Goal: Task Accomplishment & Management: Use online tool/utility

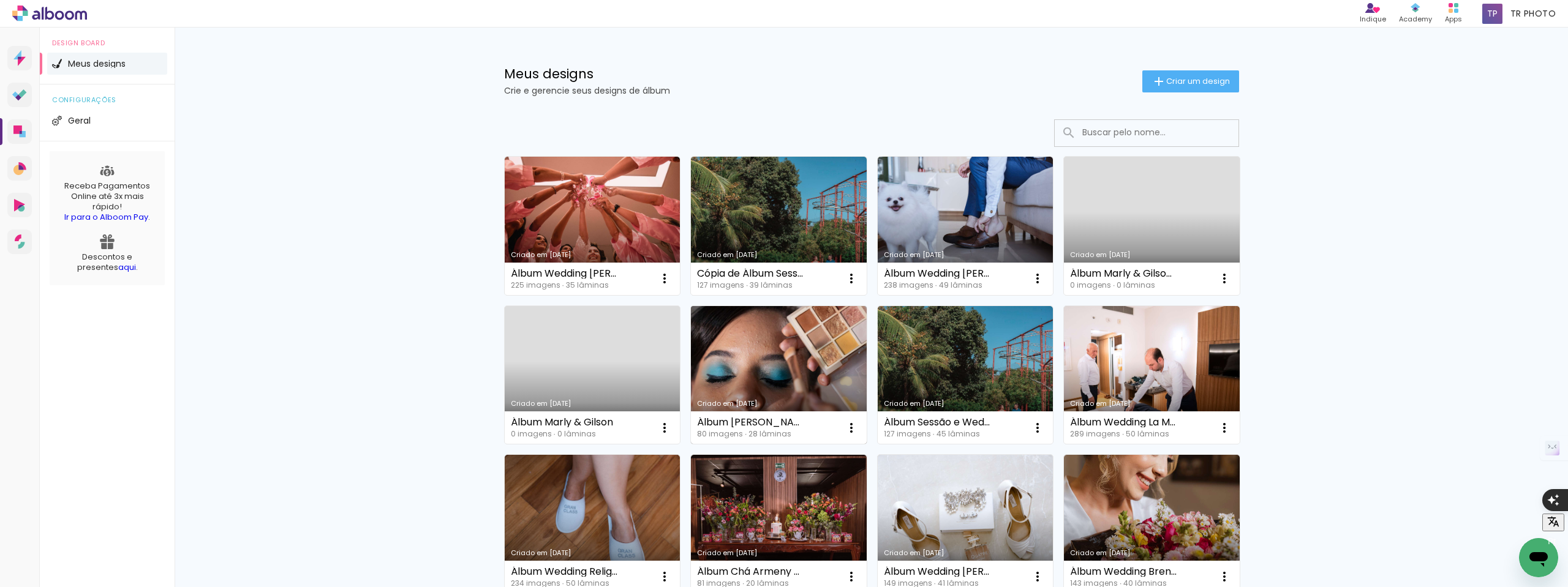
click at [816, 358] on link "Criado em [DATE]" at bounding box center [779, 375] width 176 height 138
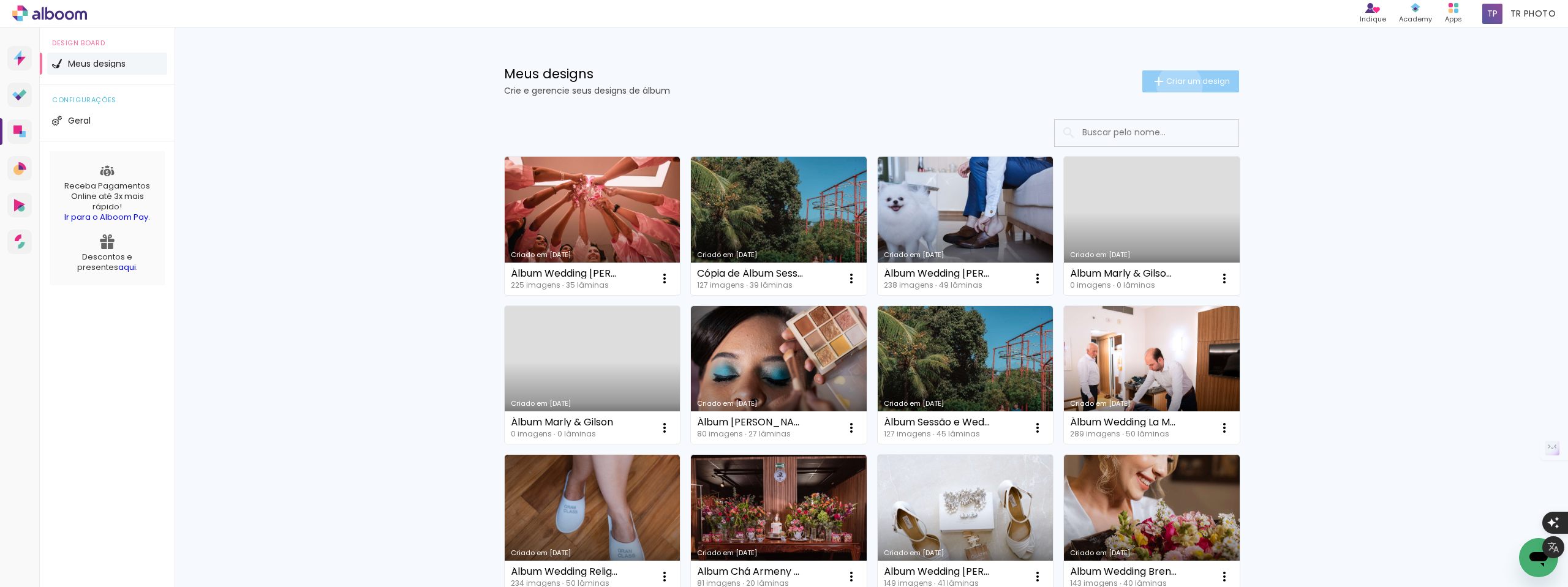
click at [1172, 85] on span "Criar um design" at bounding box center [1199, 81] width 64 height 8
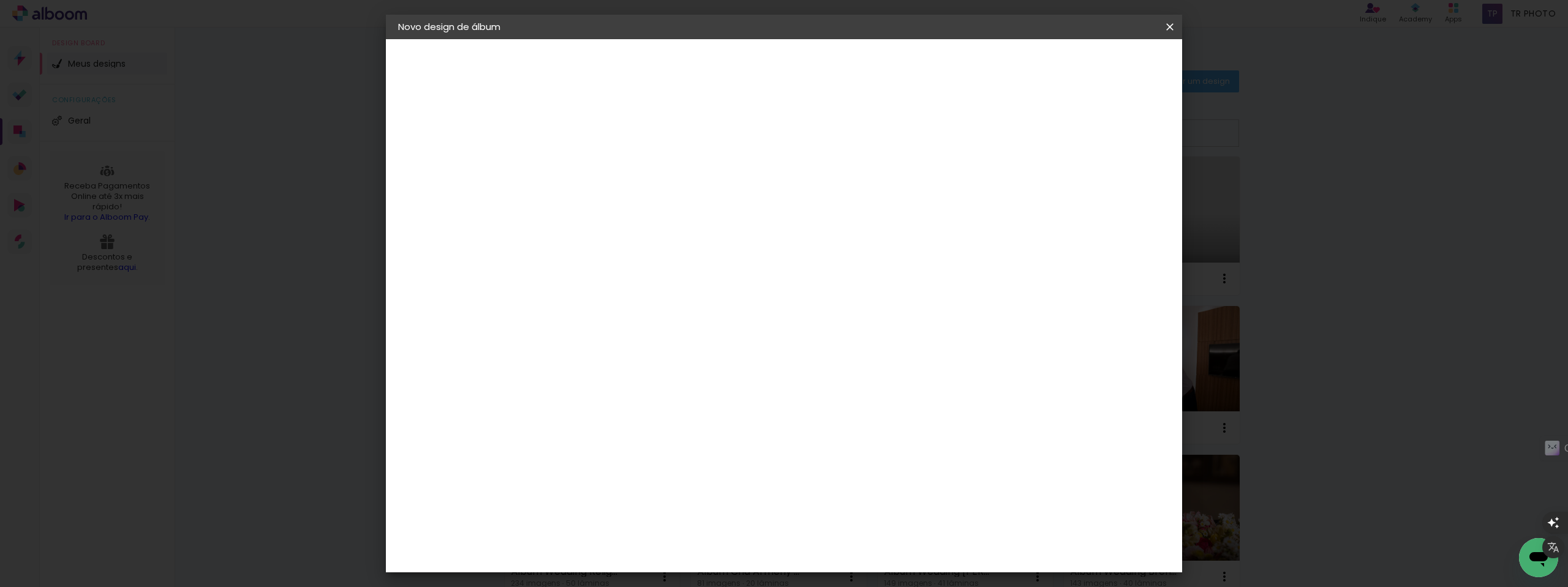
click at [599, 169] on input at bounding box center [599, 164] width 0 height 19
click at [599, 161] on input "Album Sessão Thia && Nathanael" at bounding box center [599, 164] width 0 height 19
click at [599, 163] on input "Album Sessão Thias && Nathanael" at bounding box center [599, 164] width 0 height 19
type input "Album Sessão Thias & [PERSON_NAME]"
type paper-input "Album Sessão Thias & [PERSON_NAME]"
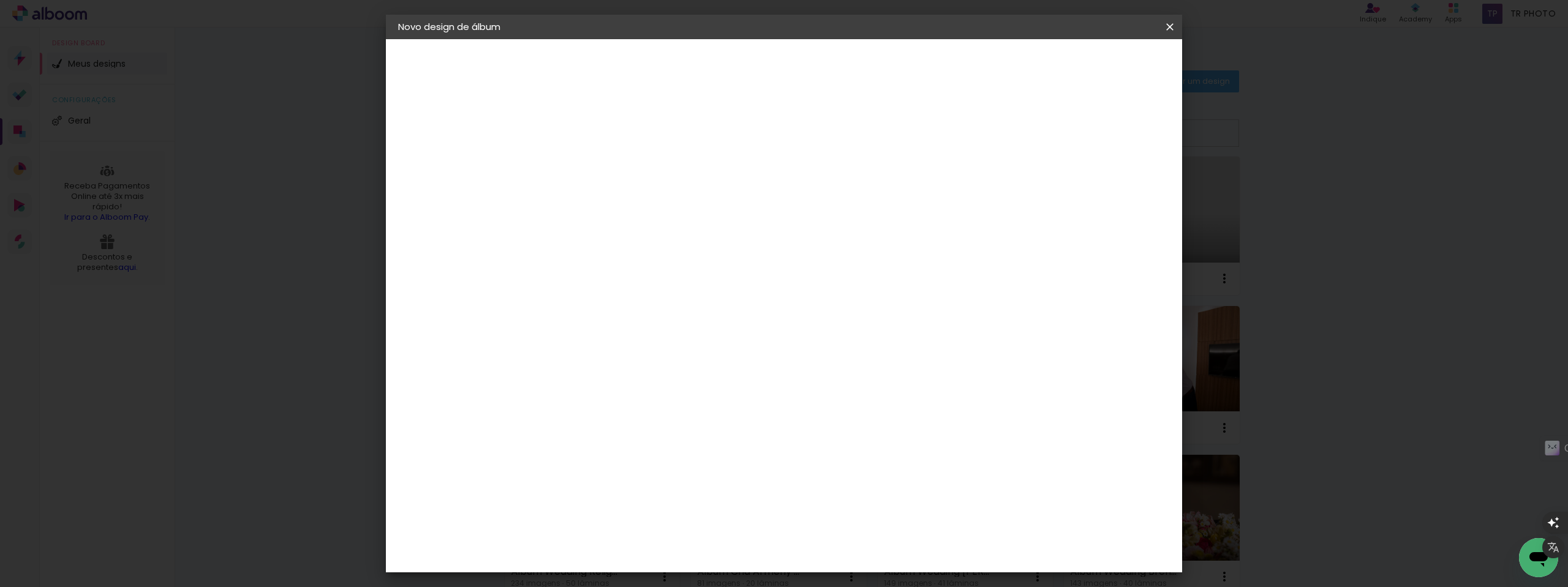
click at [0, 0] on slot "Avançar" at bounding box center [0, 0] width 0 height 0
click at [611, 232] on input at bounding box center [629, 232] width 123 height 15
type input "profo"
type paper-input "profo"
click at [592, 280] on div "ProFox" at bounding box center [607, 277] width 33 height 10
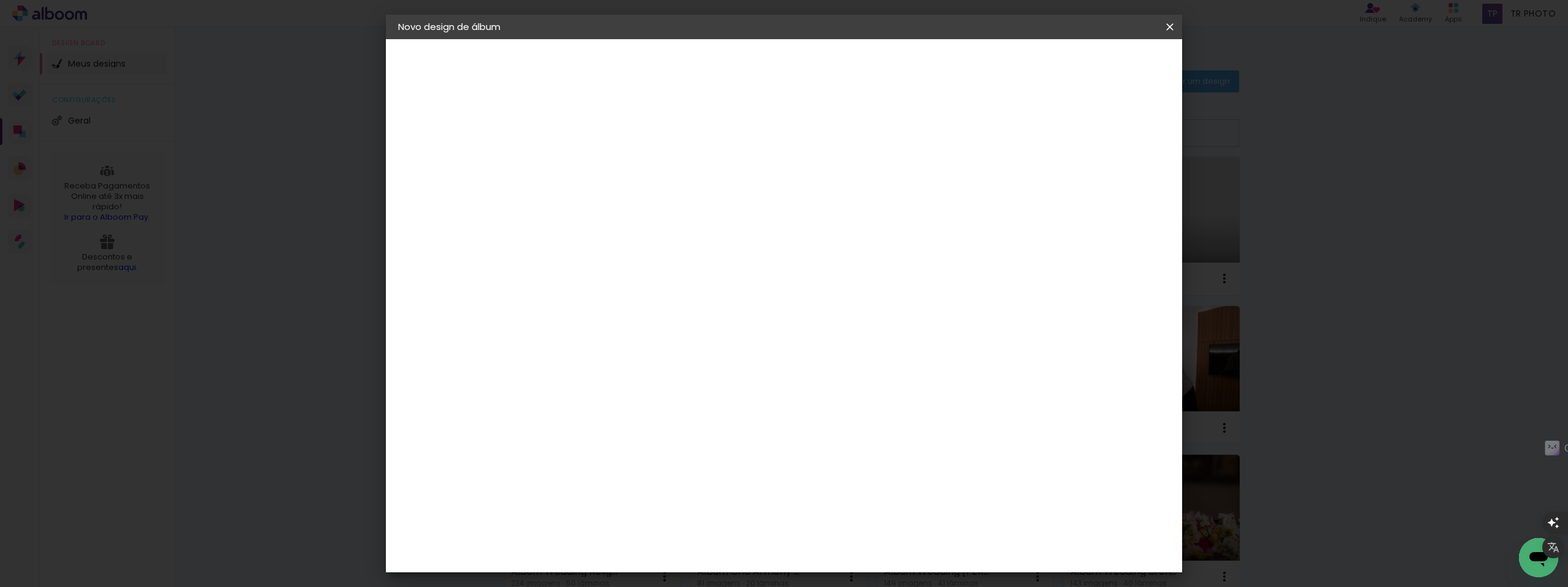
click at [624, 276] on div "ProFox" at bounding box center [607, 277] width 33 height 10
click at [0, 0] on slot "Avançar" at bounding box center [0, 0] width 0 height 0
click at [682, 295] on span "20 × 30" at bounding box center [653, 308] width 57 height 25
click at [799, 57] on paper-button "Avançar" at bounding box center [768, 64] width 60 height 20
type input "3"
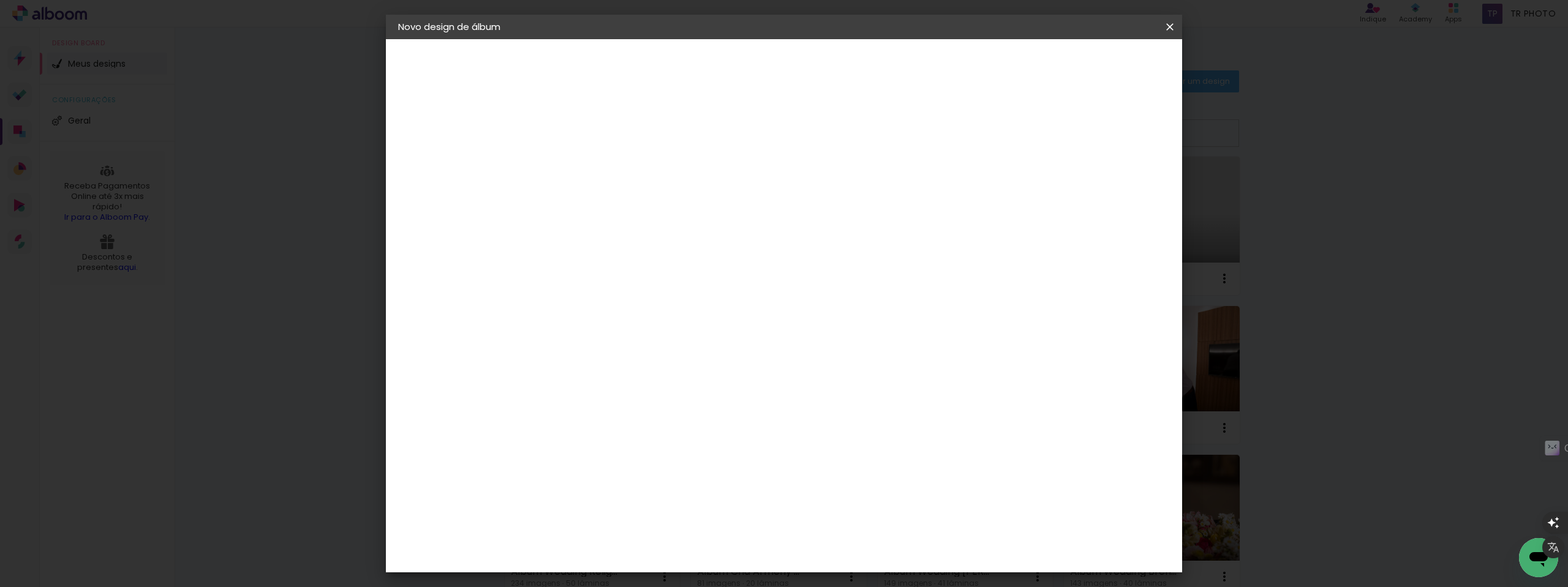
type paper-input "3"
click at [603, 129] on input "3" at bounding box center [589, 131] width 43 height 15
type input "4"
type paper-input "4"
click at [603, 129] on input "4" at bounding box center [589, 131] width 43 height 15
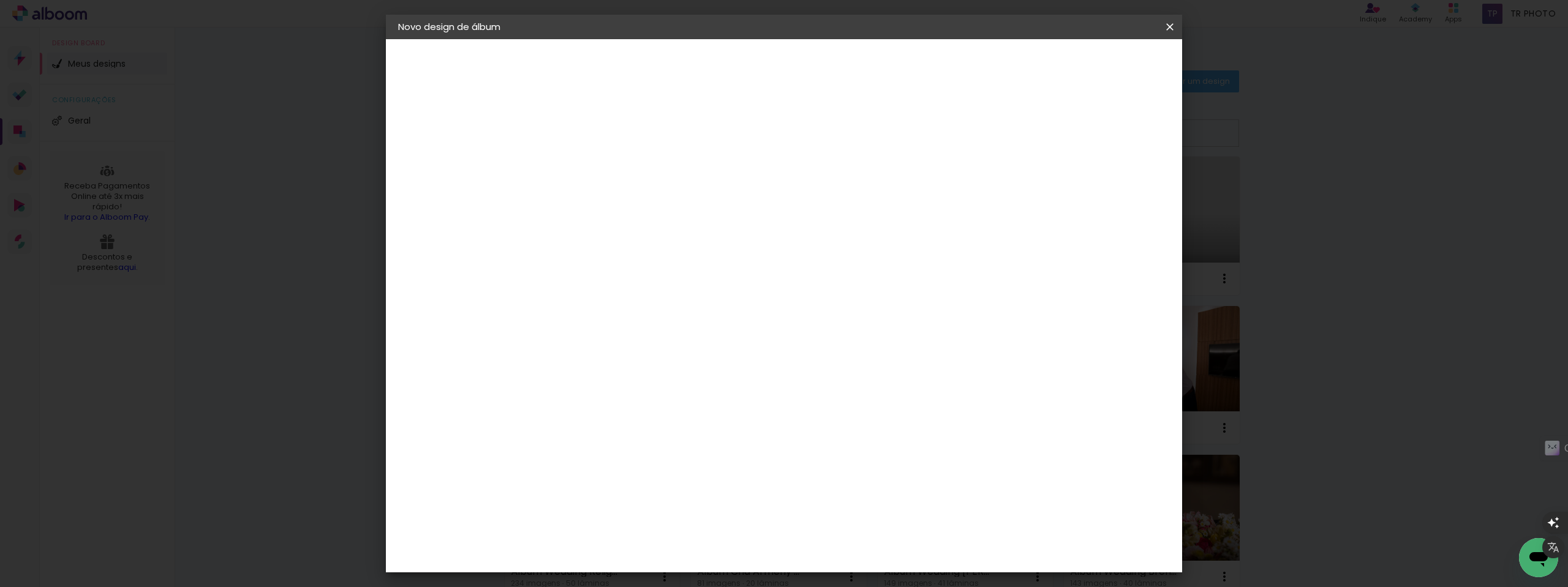
type input "5"
type paper-input "5"
click at [603, 129] on input "5" at bounding box center [589, 131] width 43 height 15
type input "4"
type paper-input "4"
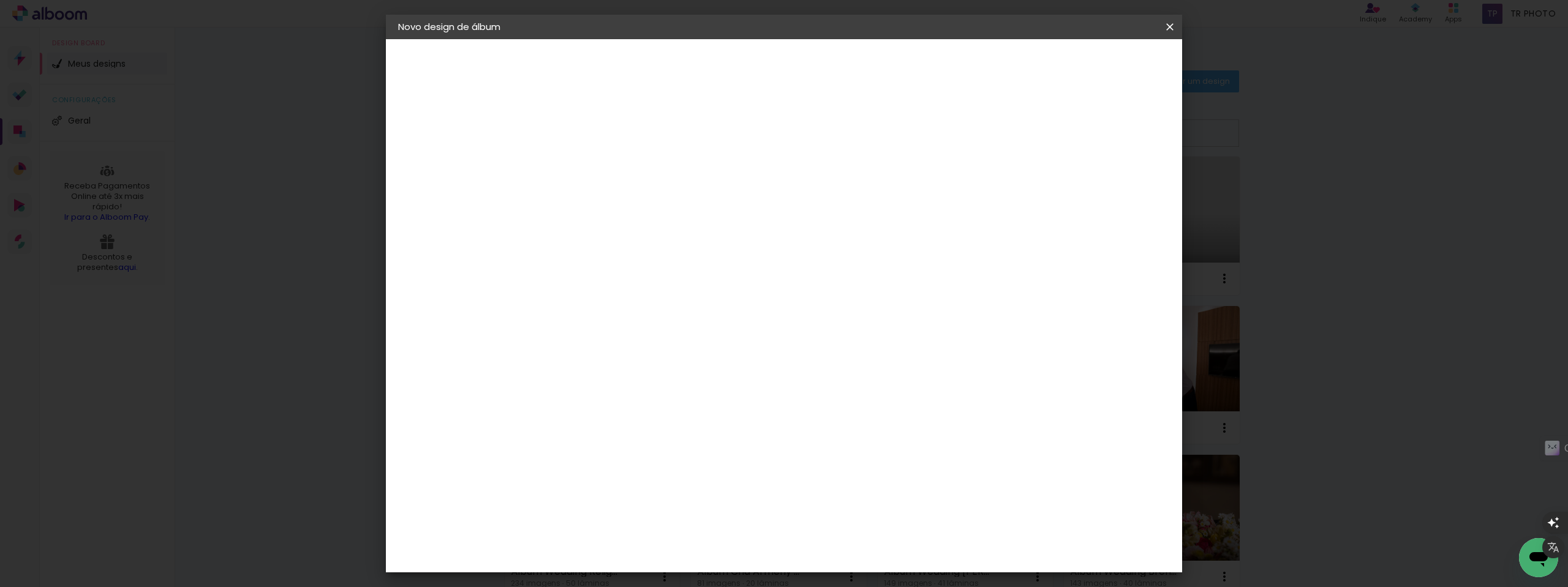
click at [604, 136] on input "4" at bounding box center [589, 131] width 43 height 15
type input "3"
type paper-input "3"
click at [604, 136] on input "3" at bounding box center [589, 131] width 43 height 15
type input "2"
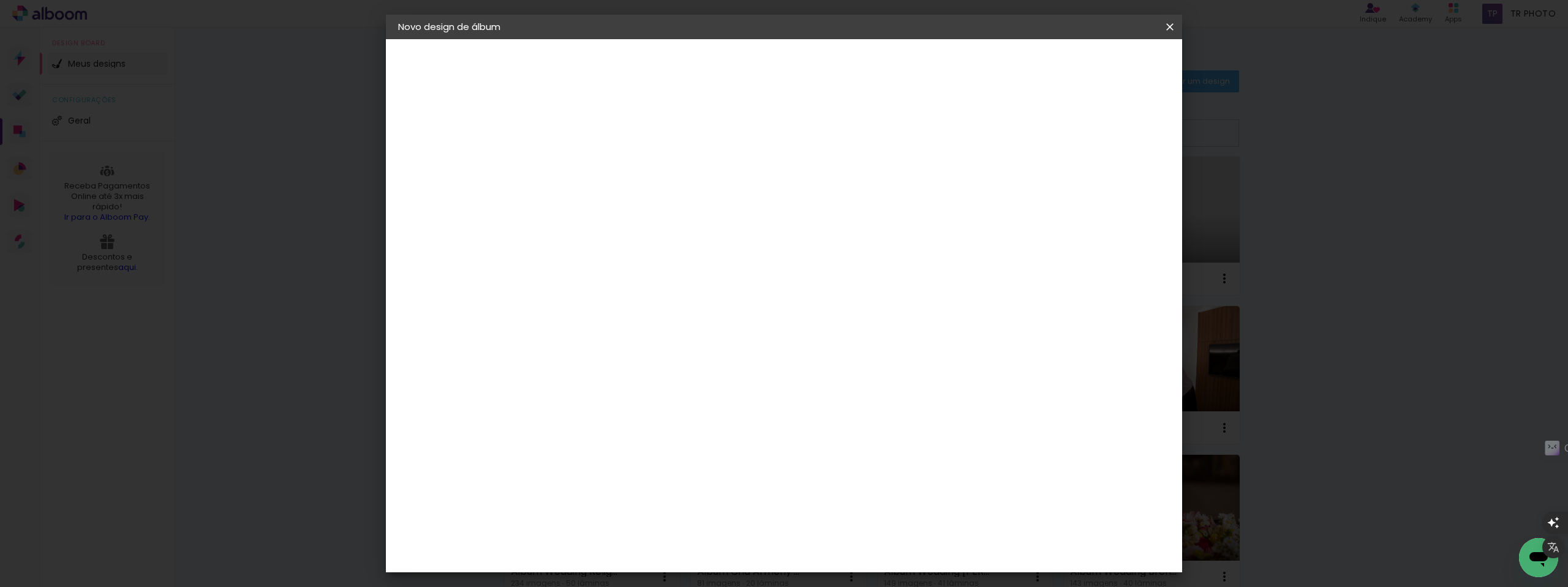
type paper-input "2"
click at [604, 136] on input "2" at bounding box center [589, 131] width 43 height 15
type input "3"
type paper-input "3"
click at [603, 126] on input "3" at bounding box center [589, 131] width 43 height 15
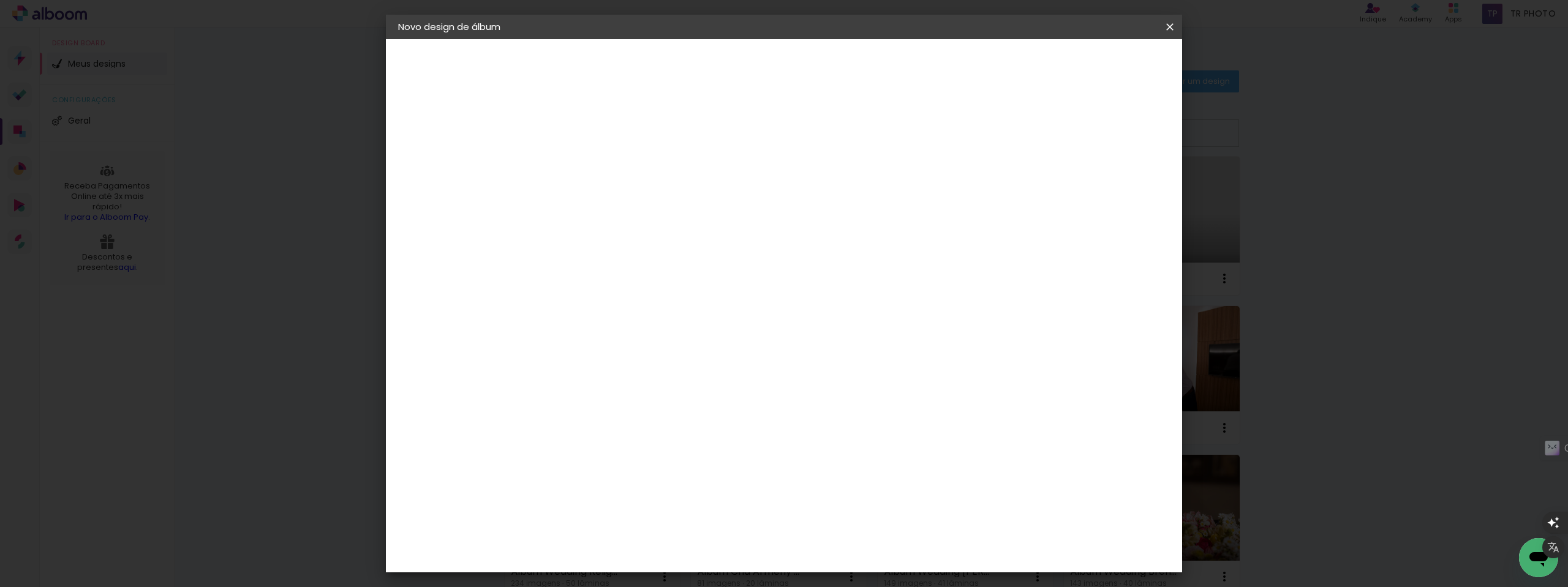
type input "4"
type paper-input "4"
click at [603, 126] on input "4" at bounding box center [589, 131] width 43 height 15
type input "5"
type paper-input "5"
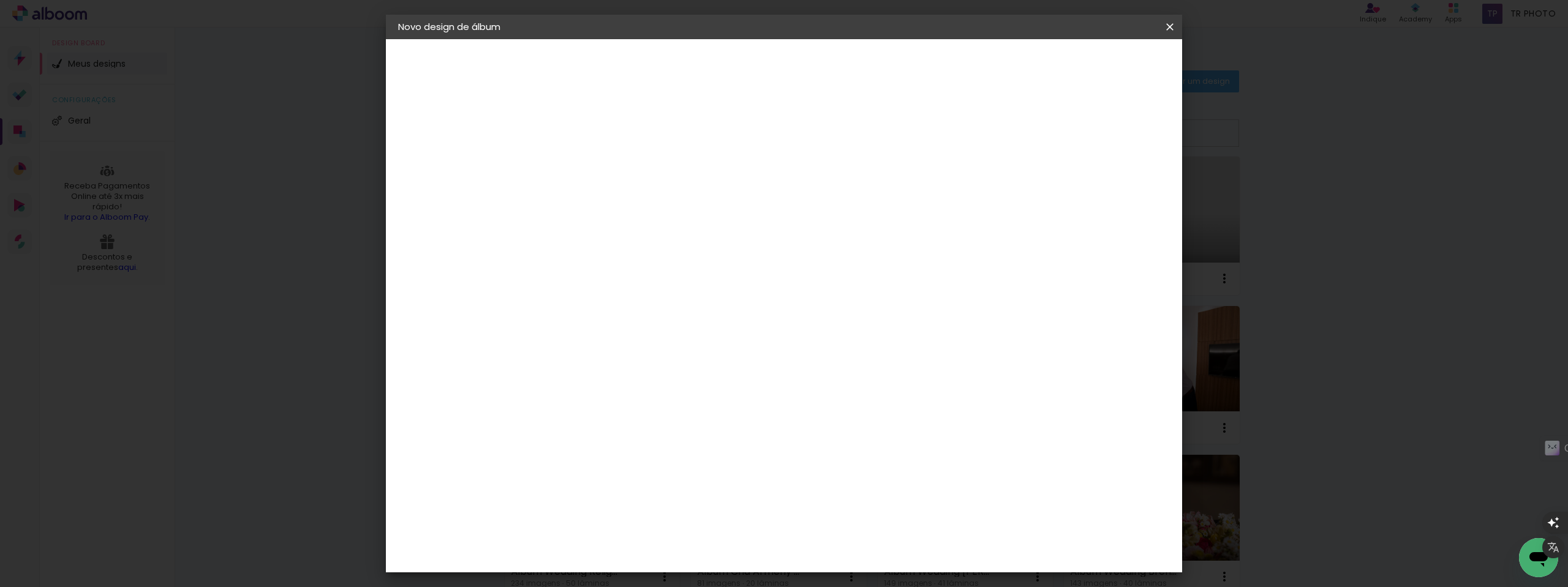
click at [606, 126] on input "5" at bounding box center [589, 131] width 43 height 15
click at [1093, 61] on span "Iniciar design" at bounding box center [1066, 65] width 56 height 9
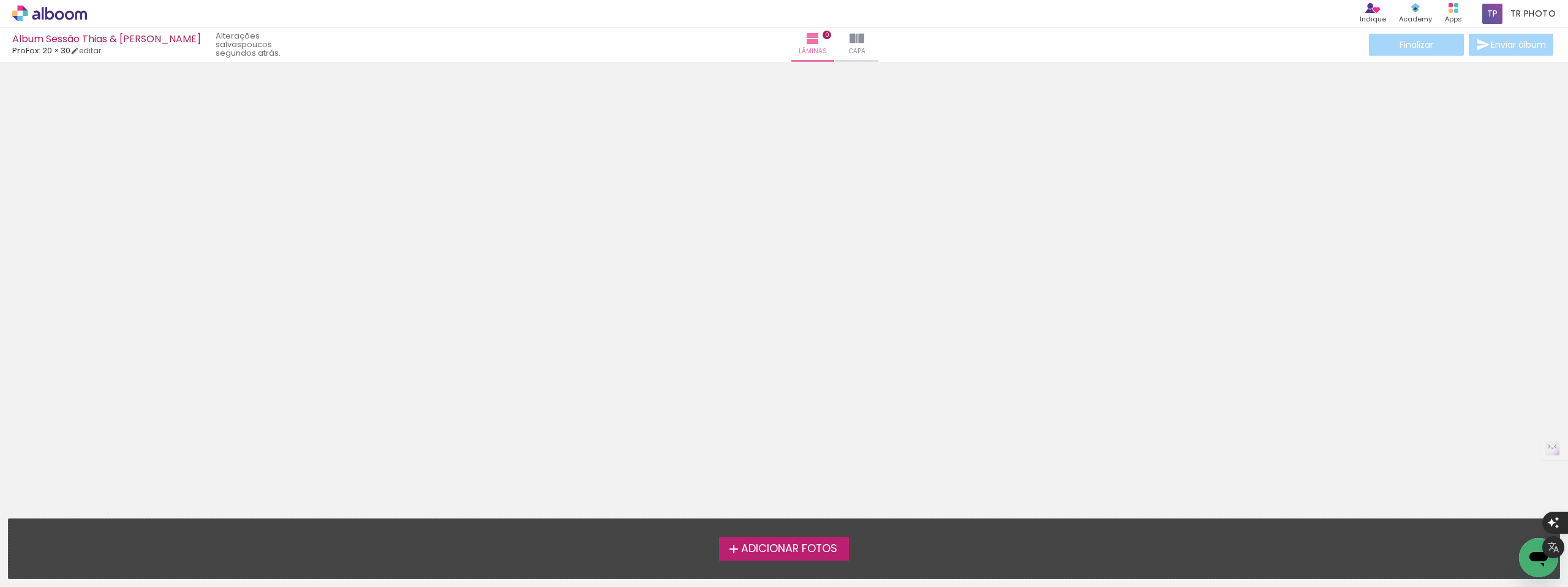
click at [47, 16] on icon at bounding box center [50, 13] width 75 height 16
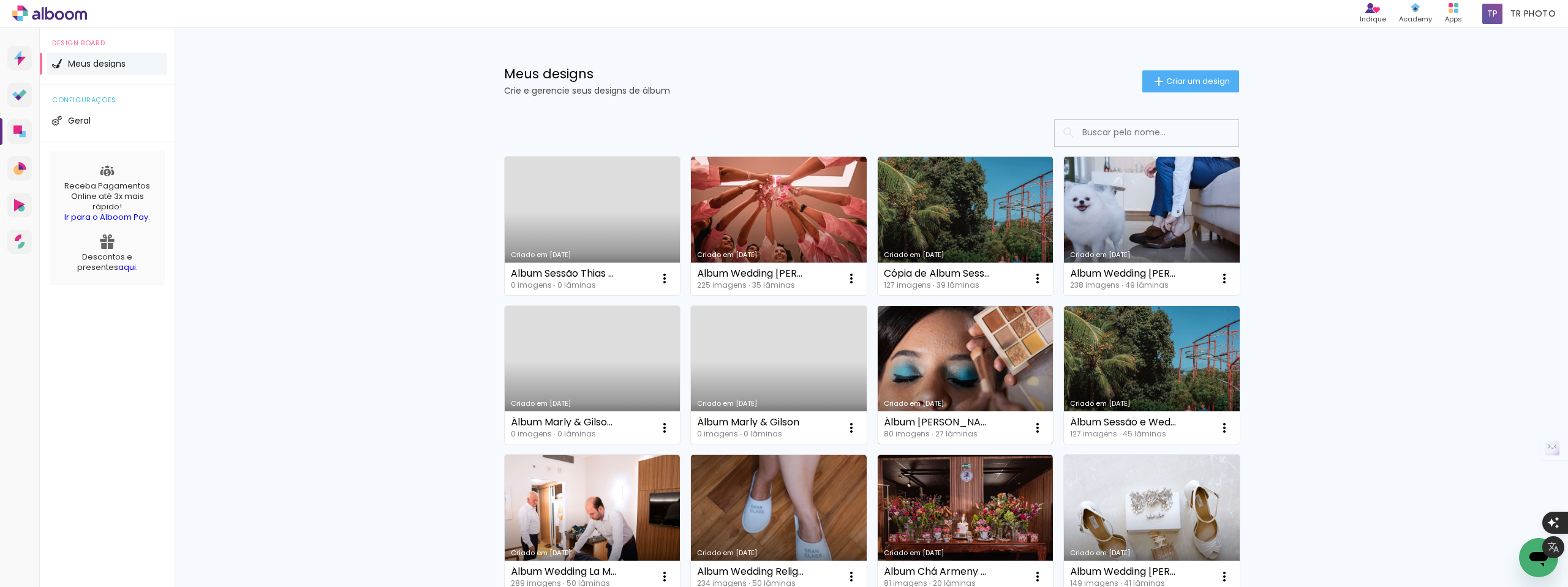
click at [948, 370] on link "Criado em [DATE]" at bounding box center [965, 375] width 176 height 138
